Goal: Communication & Community: Answer question/provide support

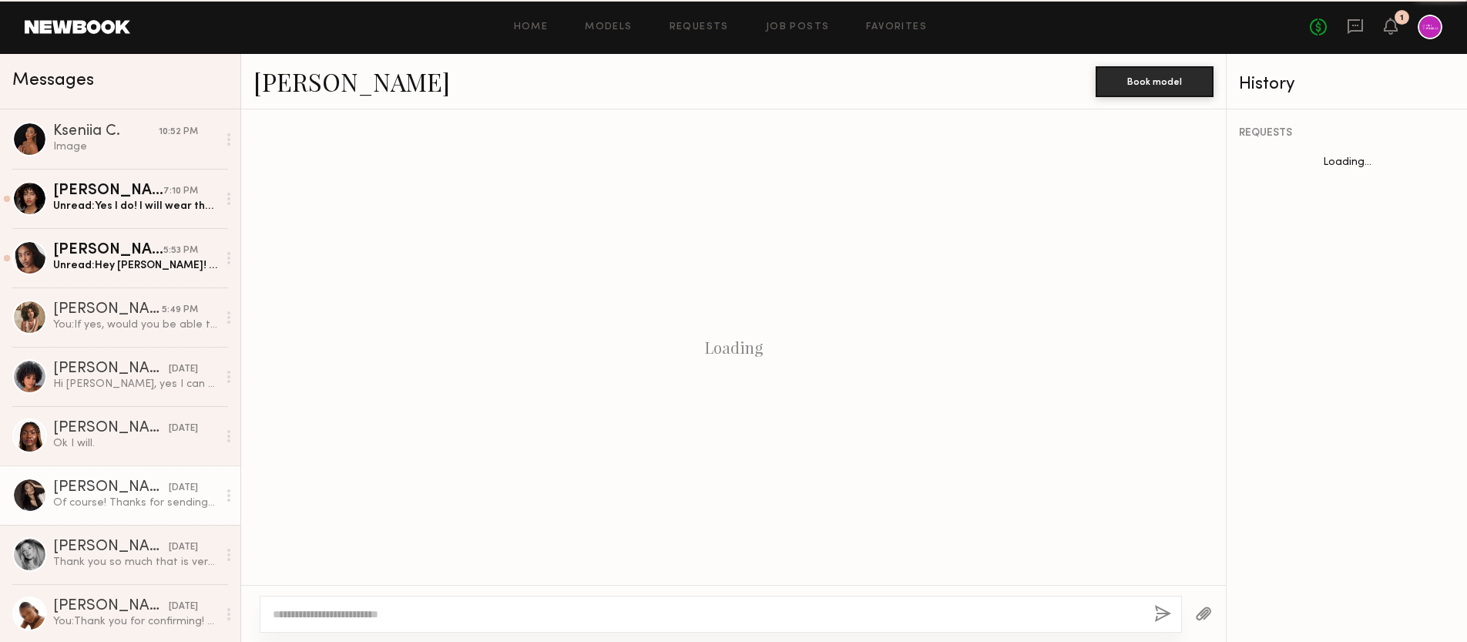
scroll to position [1077, 0]
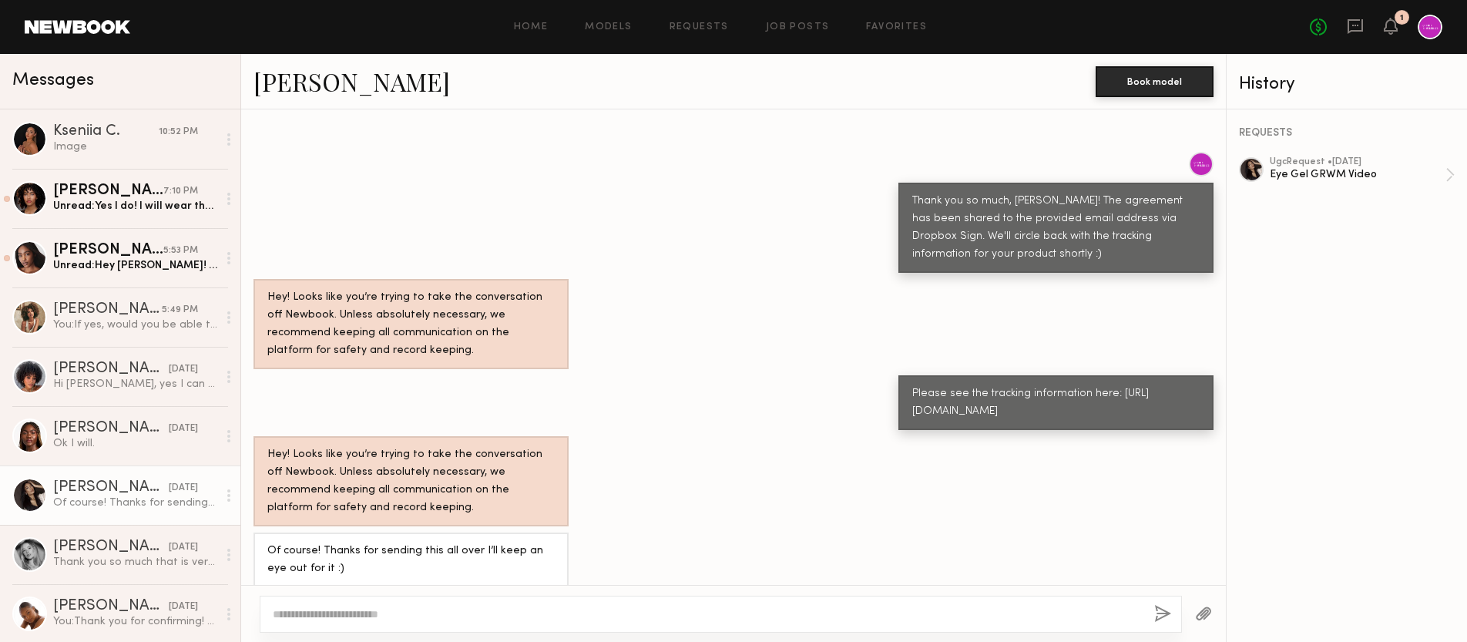
click at [130, 477] on link "[PERSON_NAME] [DATE] Of course! Thanks for sending this all over I’ll keep an e…" at bounding box center [120, 494] width 240 height 59
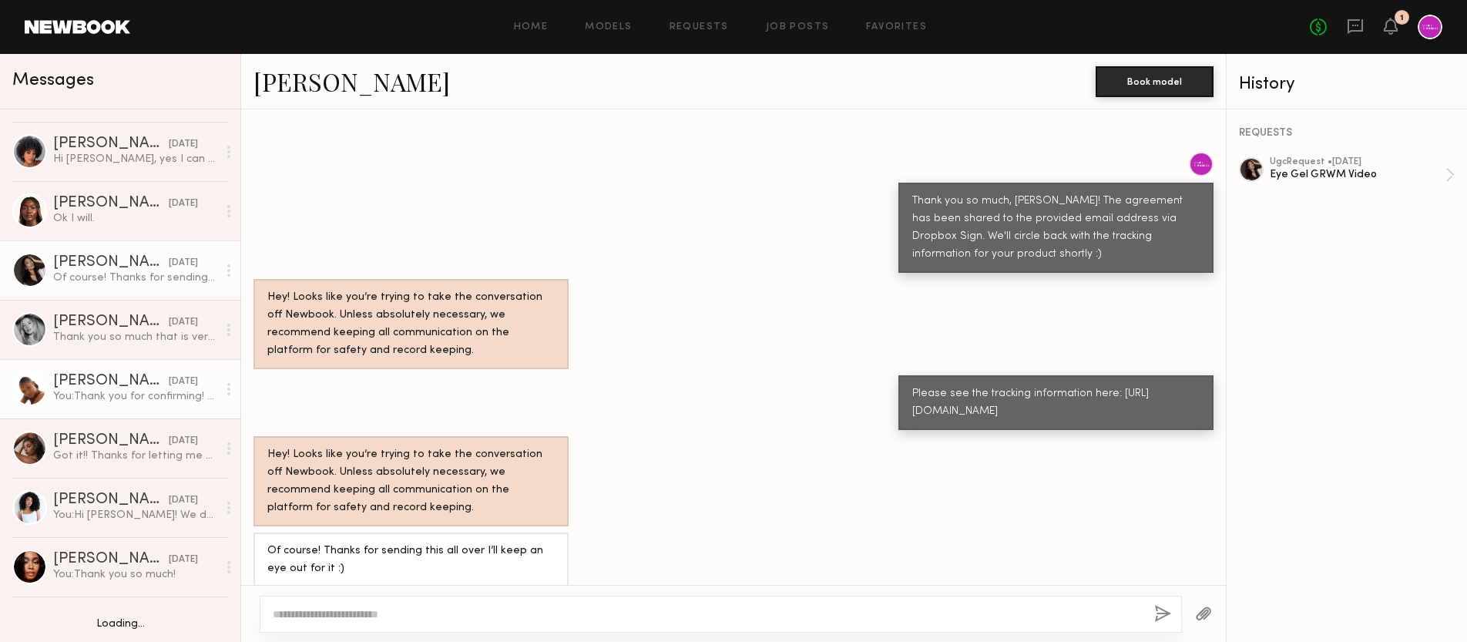
scroll to position [227, 0]
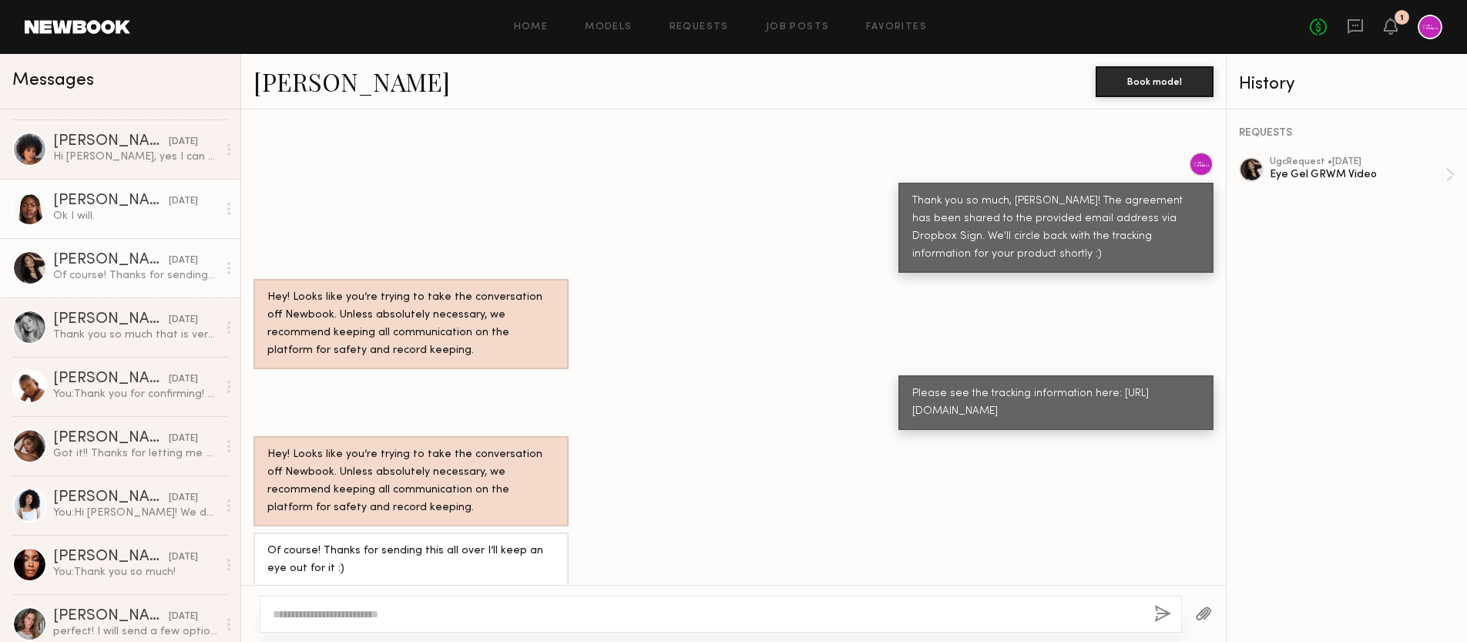
click at [78, 213] on div "Ok I will." at bounding box center [135, 216] width 164 height 15
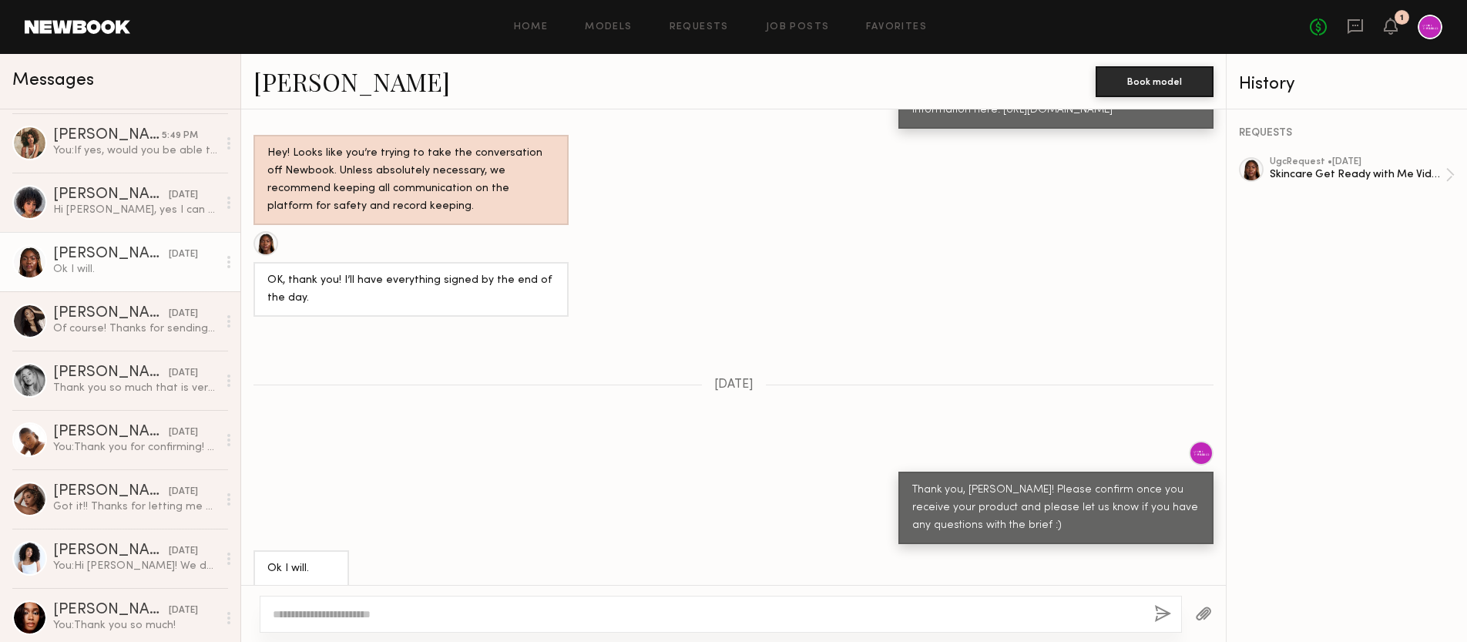
scroll to position [198, 0]
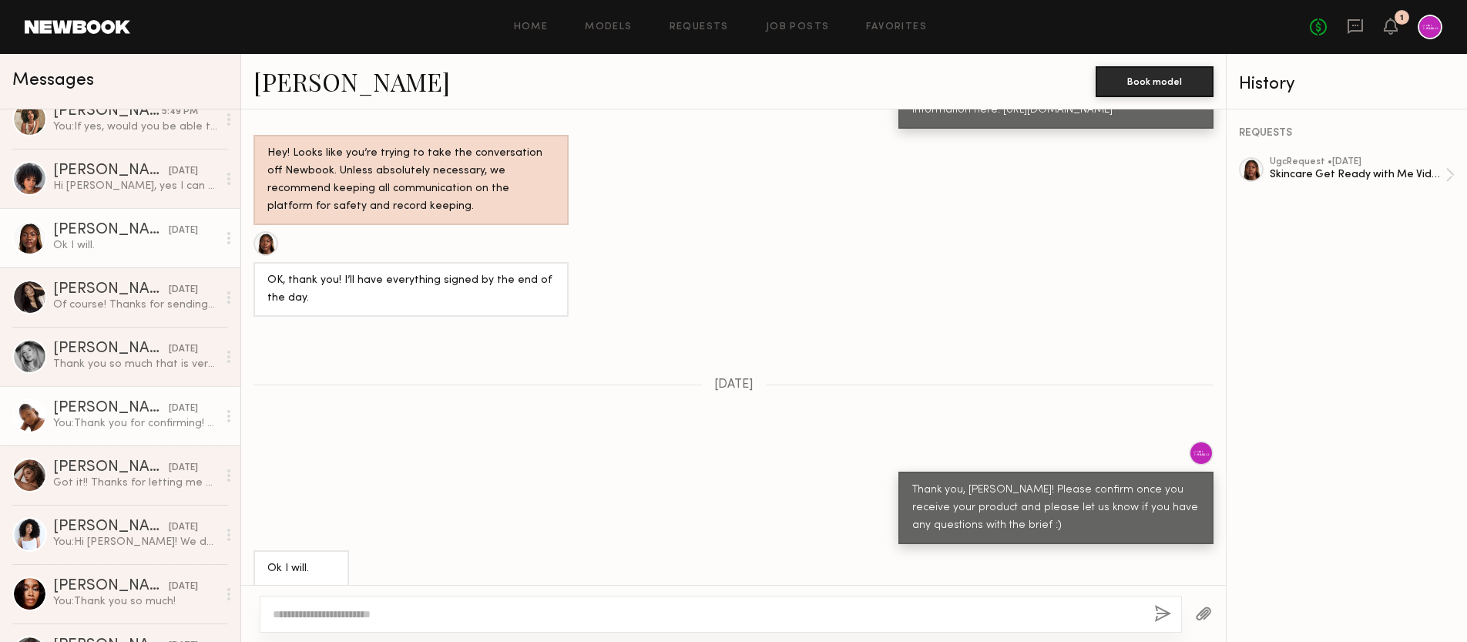
click at [158, 424] on div "You: Thank you for confirming! Please let us know if you have any questions abo…" at bounding box center [135, 423] width 164 height 15
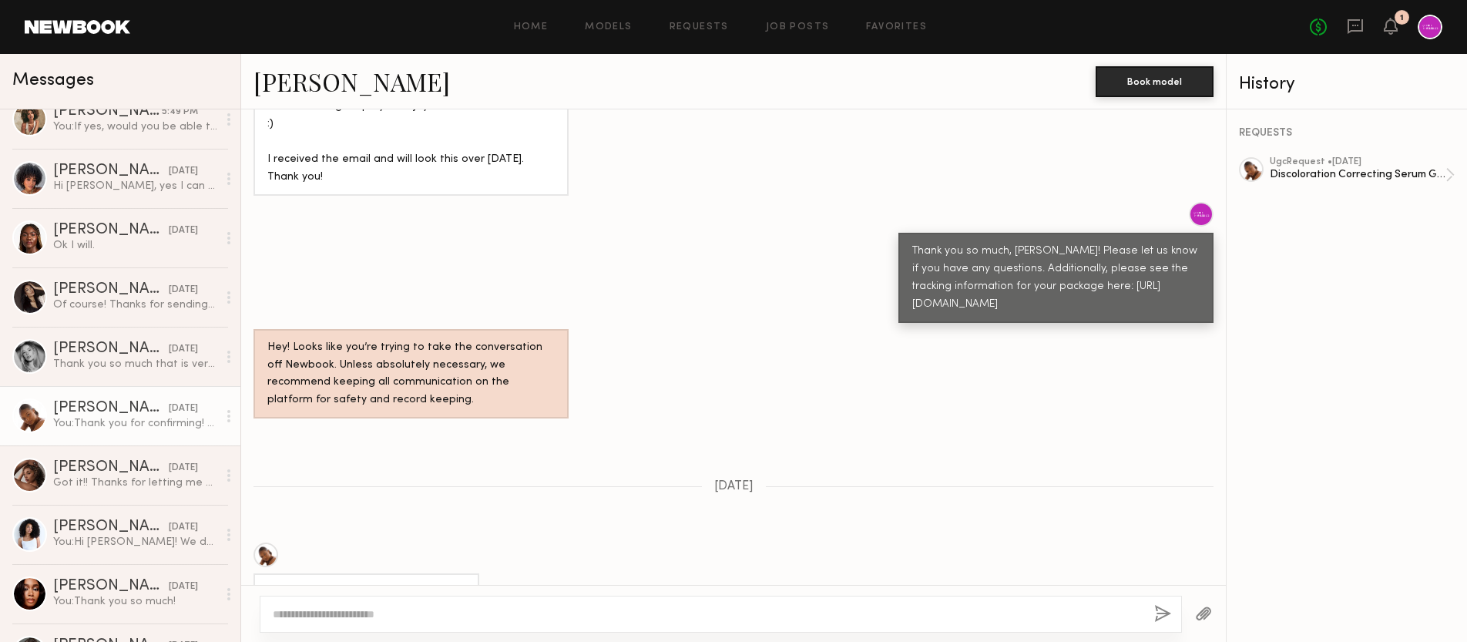
scroll to position [1420, 0]
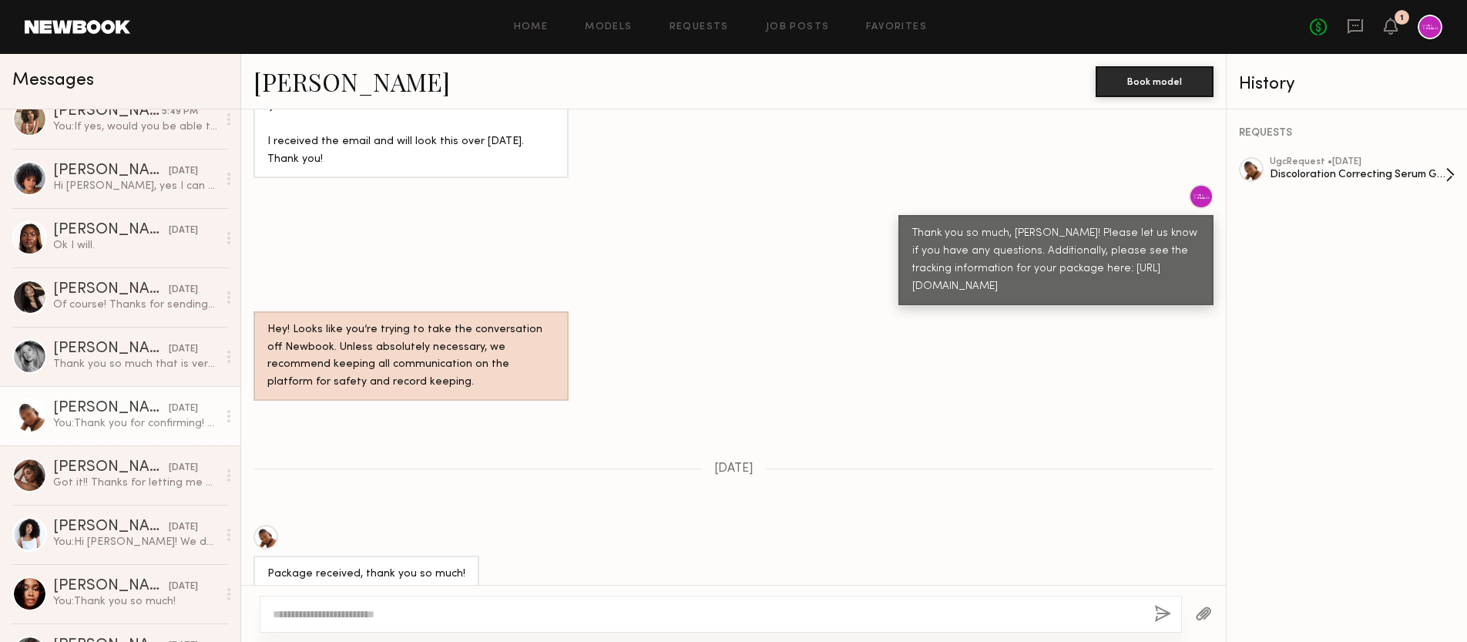
click at [1327, 163] on div "ugc Request • [DATE]" at bounding box center [1357, 162] width 176 height 10
